Goal: Find contact information: Find contact information

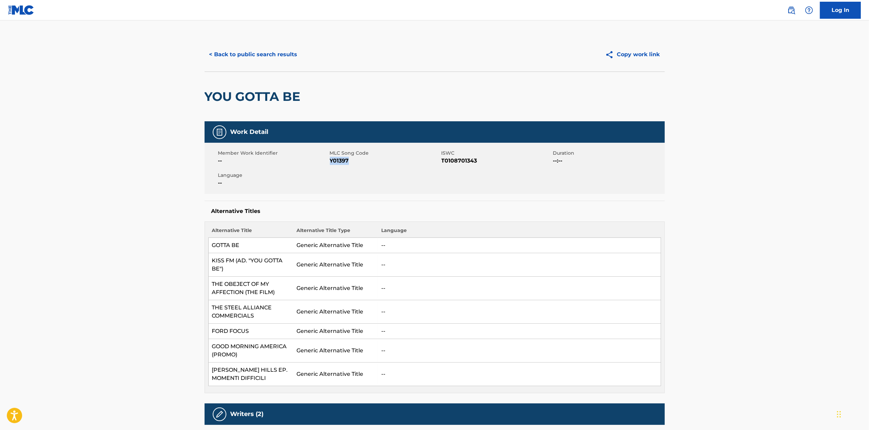
click at [260, 49] on button "< Back to public search results" at bounding box center [254, 54] width 98 height 17
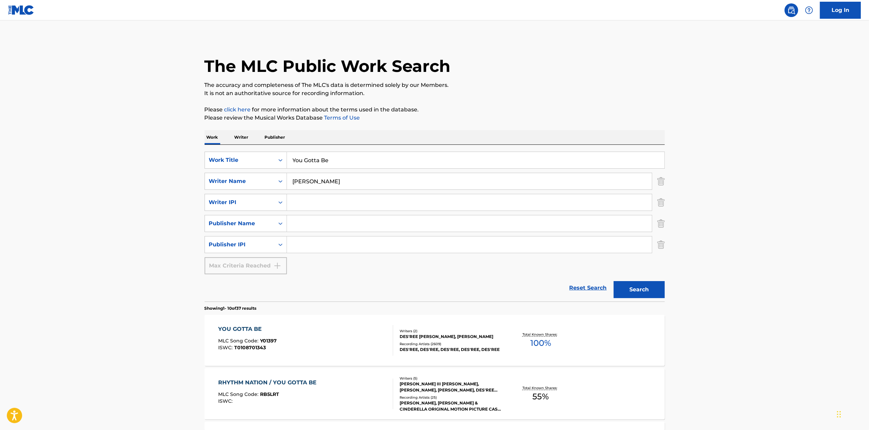
click at [365, 154] on input "You Gotta Be" at bounding box center [476, 160] width 378 height 16
paste input "I'm Off That"
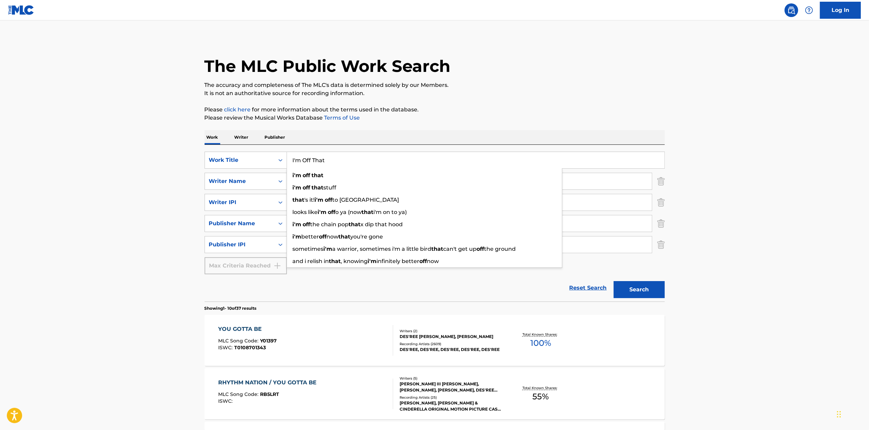
type input "I'm Off That"
click at [355, 115] on link "Terms of Use" at bounding box center [341, 117] width 37 height 6
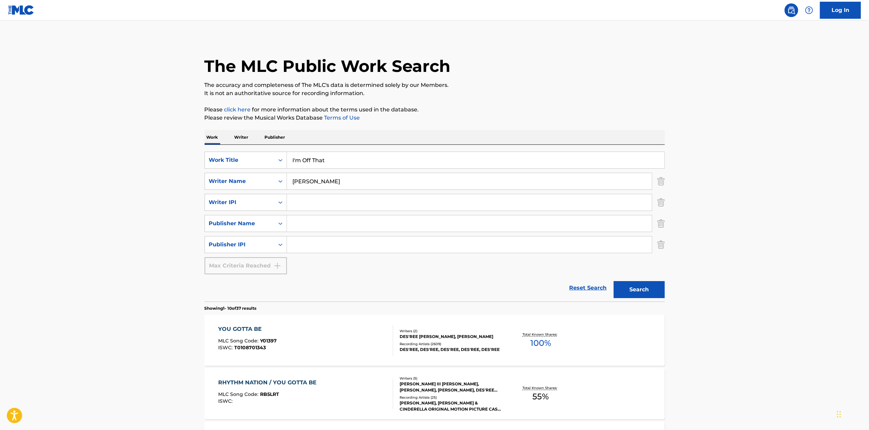
click at [403, 183] on input "[PERSON_NAME]" at bounding box center [469, 181] width 365 height 16
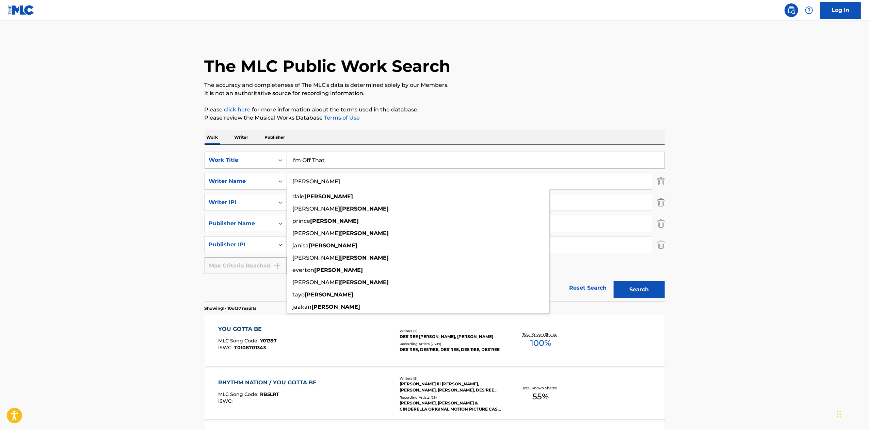
click at [403, 183] on input "[PERSON_NAME]" at bounding box center [469, 181] width 365 height 16
type input "perez"
click at [614, 281] on button "Search" at bounding box center [639, 289] width 51 height 17
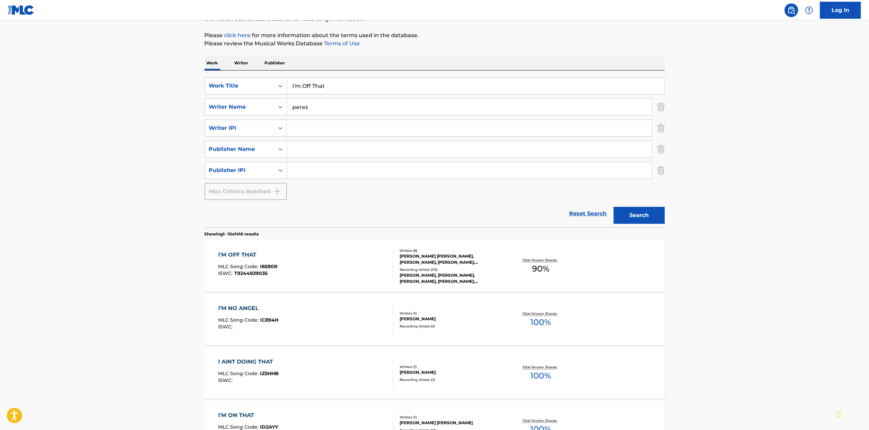
scroll to position [74, 0]
click at [357, 269] on div "I'M OFF THAT MLC Song Code : I8590R ISWC : T9244939035" at bounding box center [305, 266] width 175 height 31
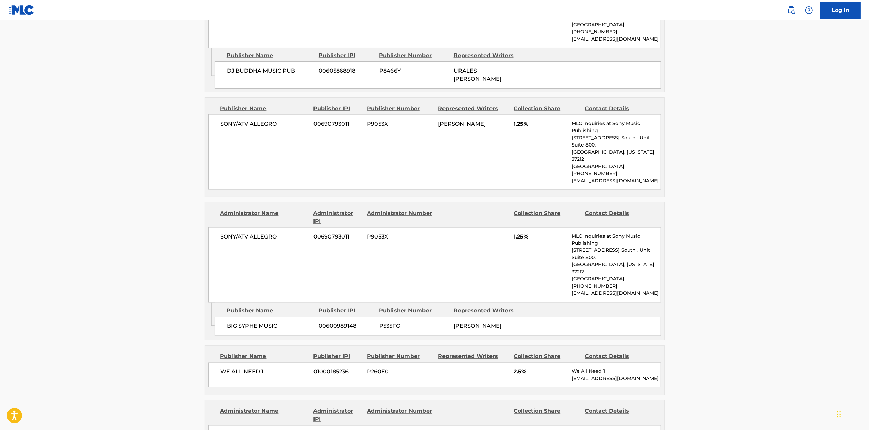
scroll to position [1075, 0]
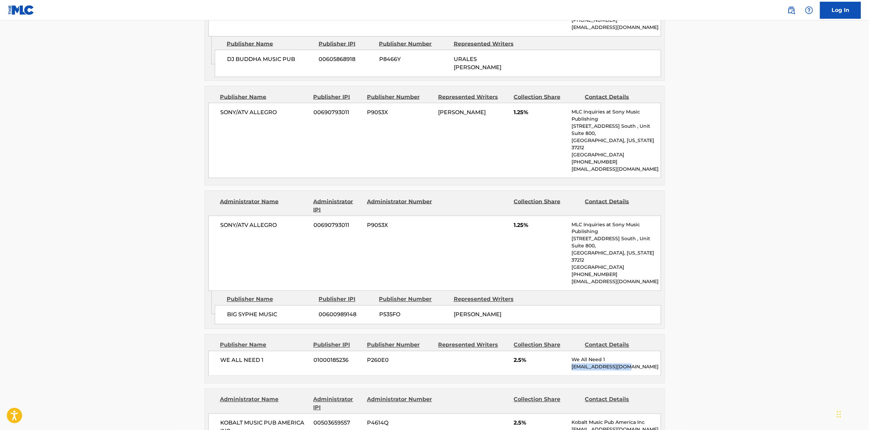
drag, startPoint x: 644, startPoint y: 281, endPoint x: 563, endPoint y: 291, distance: 82.1
click at [563, 334] on div "Publisher Name Publisher IPI Publisher Number Represented Writers Collection Sh…" at bounding box center [435, 358] width 460 height 49
copy p "[EMAIL_ADDRESS][DOMAIN_NAME]"
click at [646, 351] on div "WE ALL NEED 1 01000185236 P260E0 2.5% We All Need 1 [EMAIL_ADDRESS][DOMAIN_NAME]" at bounding box center [434, 363] width 453 height 25
drag, startPoint x: 643, startPoint y: 283, endPoint x: 570, endPoint y: 287, distance: 73.3
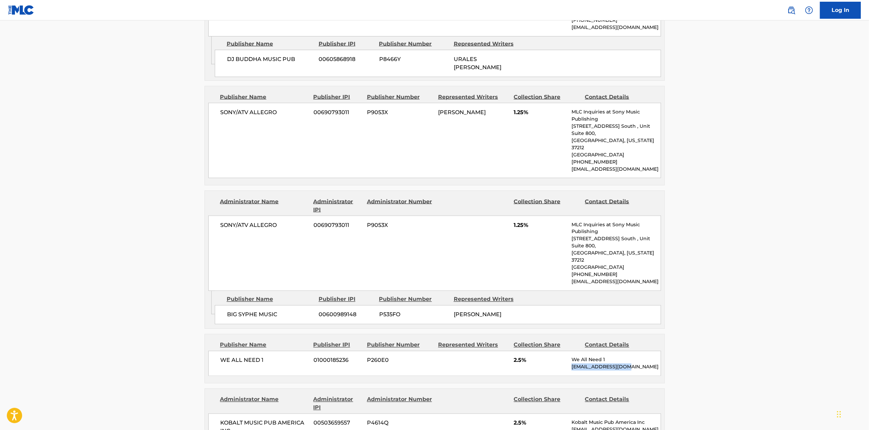
click at [570, 351] on div "WE ALL NEED 1 01000185236 P260E0 2.5% We All Need 1 [EMAIL_ADDRESS][DOMAIN_NAME]" at bounding box center [434, 363] width 453 height 25
copy p "[EMAIL_ADDRESS][DOMAIN_NAME]"
click at [247, 351] on div "WE ALL NEED 1 01000185236 P260E0 2.5% We All Need 1 [EMAIL_ADDRESS][DOMAIN_NAME]" at bounding box center [434, 363] width 453 height 25
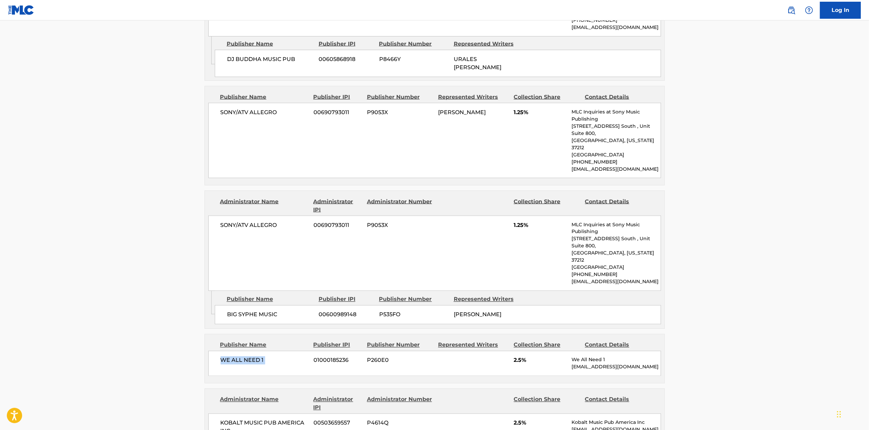
copy div "WE ALL NEED 1"
click at [428, 356] on span "P260E0" at bounding box center [400, 360] width 66 height 8
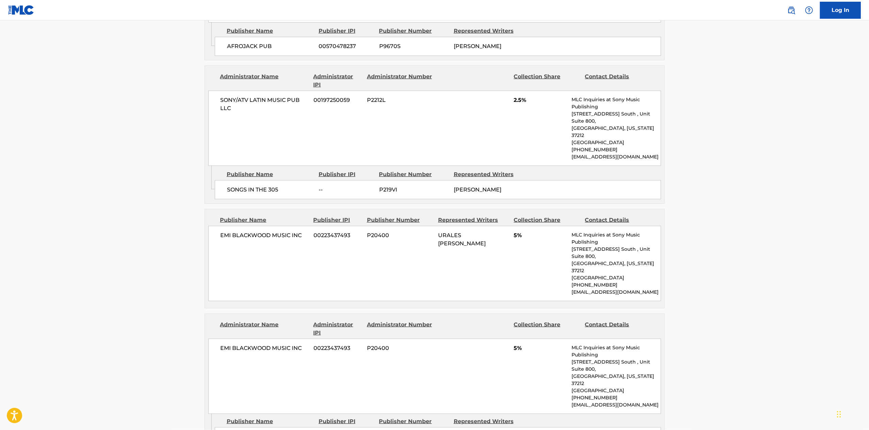
scroll to position [695, 0]
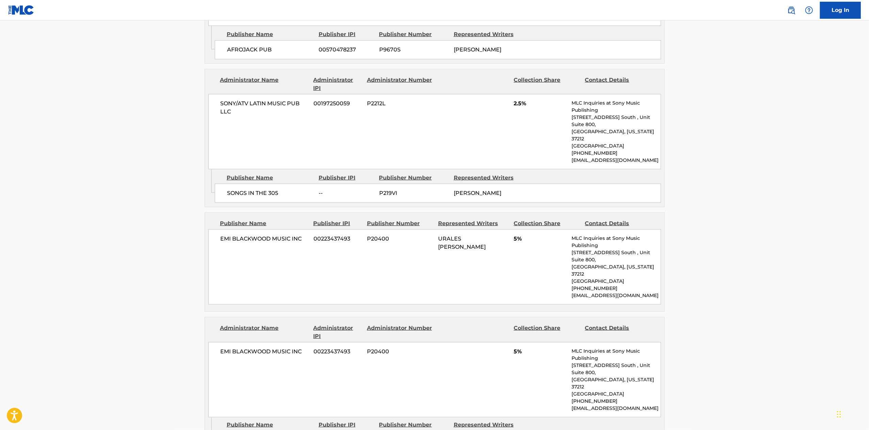
drag, startPoint x: 428, startPoint y: 267, endPoint x: 353, endPoint y: 261, distance: 75.2
click at [353, 261] on div "EMI [PERSON_NAME] MUSIC INC 00223437493 P20400 URALES [PERSON_NAME] 5% MLC Inqu…" at bounding box center [434, 266] width 453 height 75
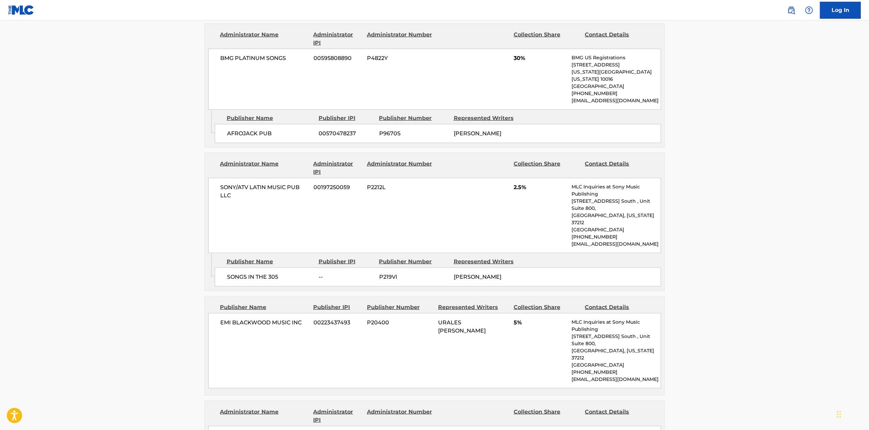
scroll to position [607, 0]
